Goal: Transaction & Acquisition: Obtain resource

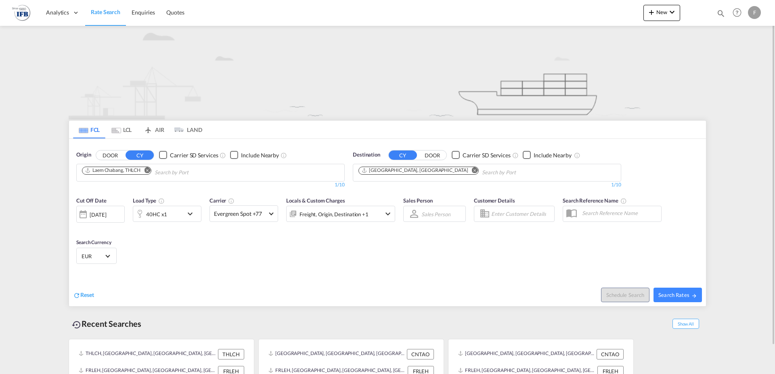
click at [149, 170] on md-icon "Remove" at bounding box center [147, 170] width 6 height 6
click at [90, 216] on div "[DATE]" at bounding box center [98, 214] width 17 height 7
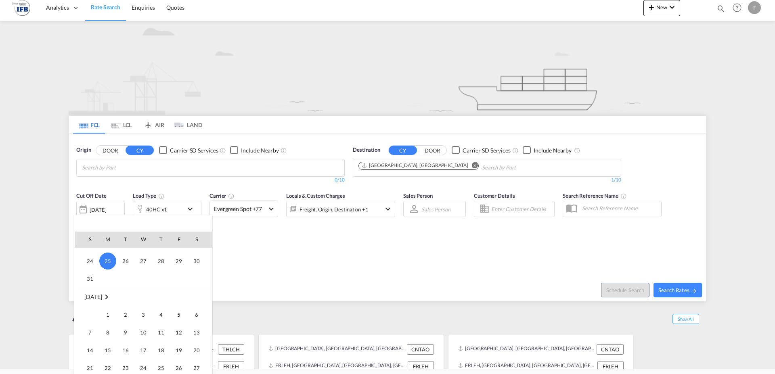
scroll to position [398, 0]
click at [144, 322] on span "10" at bounding box center [143, 322] width 16 height 16
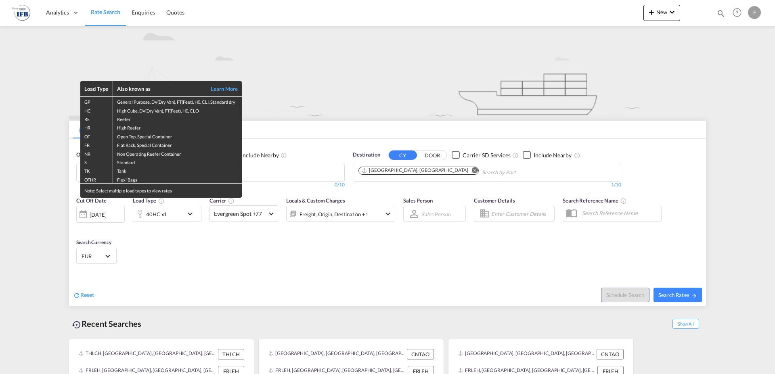
click at [220, 288] on div "Load Type Also known as Learn More GP General Purpose, DV(Dry Van), FT(Feet), H…" at bounding box center [387, 187] width 775 height 374
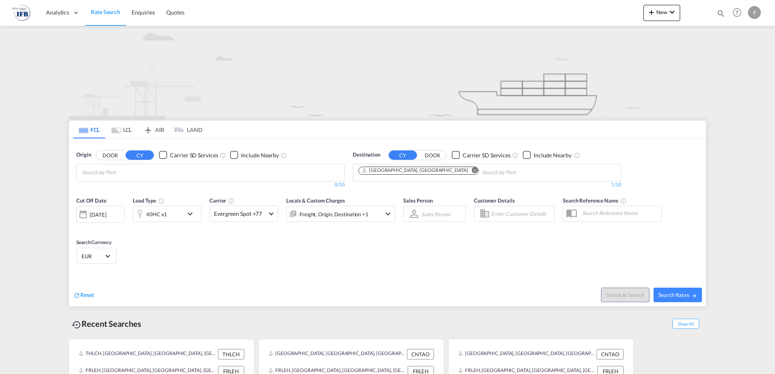
click at [136, 171] on input "Chips input." at bounding box center [120, 172] width 77 height 13
type input "NINGBO"
click at [117, 191] on div "Ningbo China CNNGB" at bounding box center [144, 191] width 153 height 24
click at [672, 295] on span "Search Rates" at bounding box center [677, 295] width 39 height 6
type input "CNNGB to FRLEH / [DATE]"
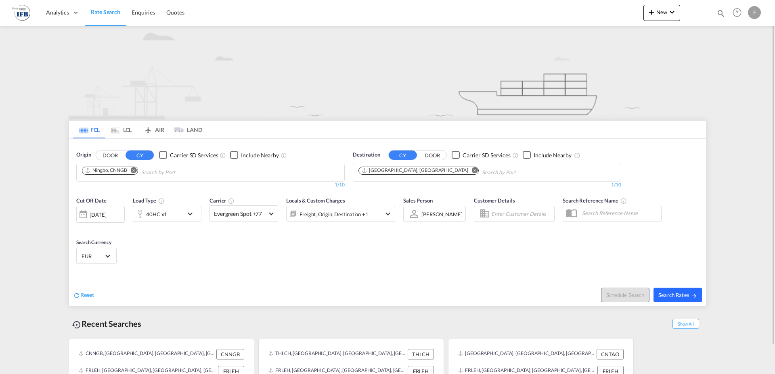
click at [671, 295] on span "Search Rates" at bounding box center [677, 295] width 39 height 6
type input "CNNGB to FRLEH / [DATE]"
